Goal: Communication & Community: Connect with others

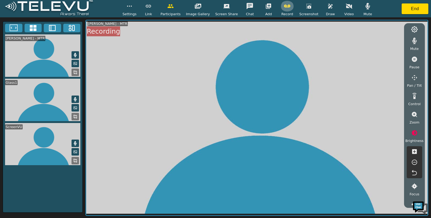
click at [281, 10] on button "button" at bounding box center [286, 6] width 13 height 11
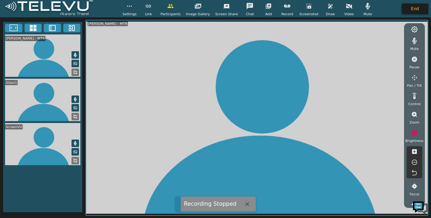
click at [418, 7] on button "End" at bounding box center [414, 8] width 27 height 11
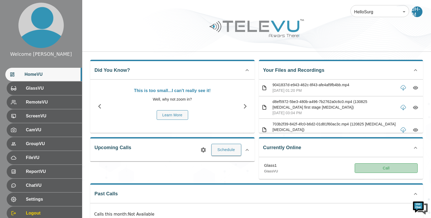
click at [374, 167] on button "Call" at bounding box center [385, 168] width 63 height 10
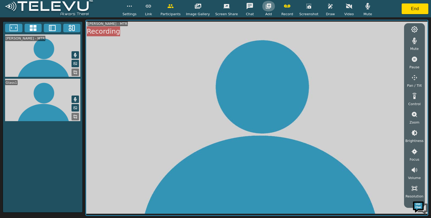
click at [268, 3] on icon "button" at bounding box center [268, 6] width 6 height 6
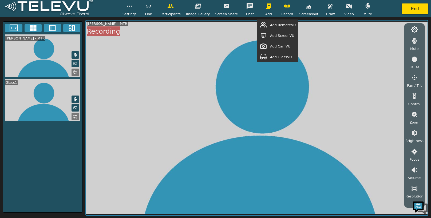
click at [281, 58] on span "Add GlassVU" at bounding box center [281, 56] width 22 height 5
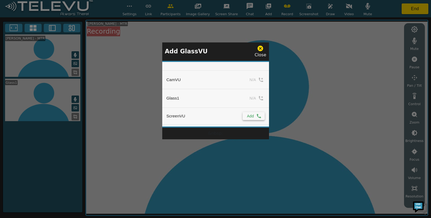
click at [254, 117] on button "Add" at bounding box center [253, 116] width 22 height 8
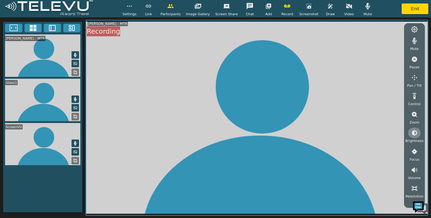
click at [414, 136] on icon "button" at bounding box center [414, 133] width 6 height 6
click at [412, 162] on icon "button" at bounding box center [414, 162] width 6 height 6
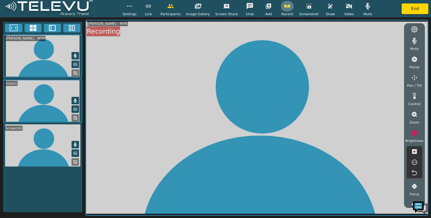
click at [284, 6] on icon "button" at bounding box center [287, 6] width 6 height 6
click at [411, 7] on button "End" at bounding box center [414, 8] width 27 height 11
